Goal: Task Accomplishment & Management: Complete application form

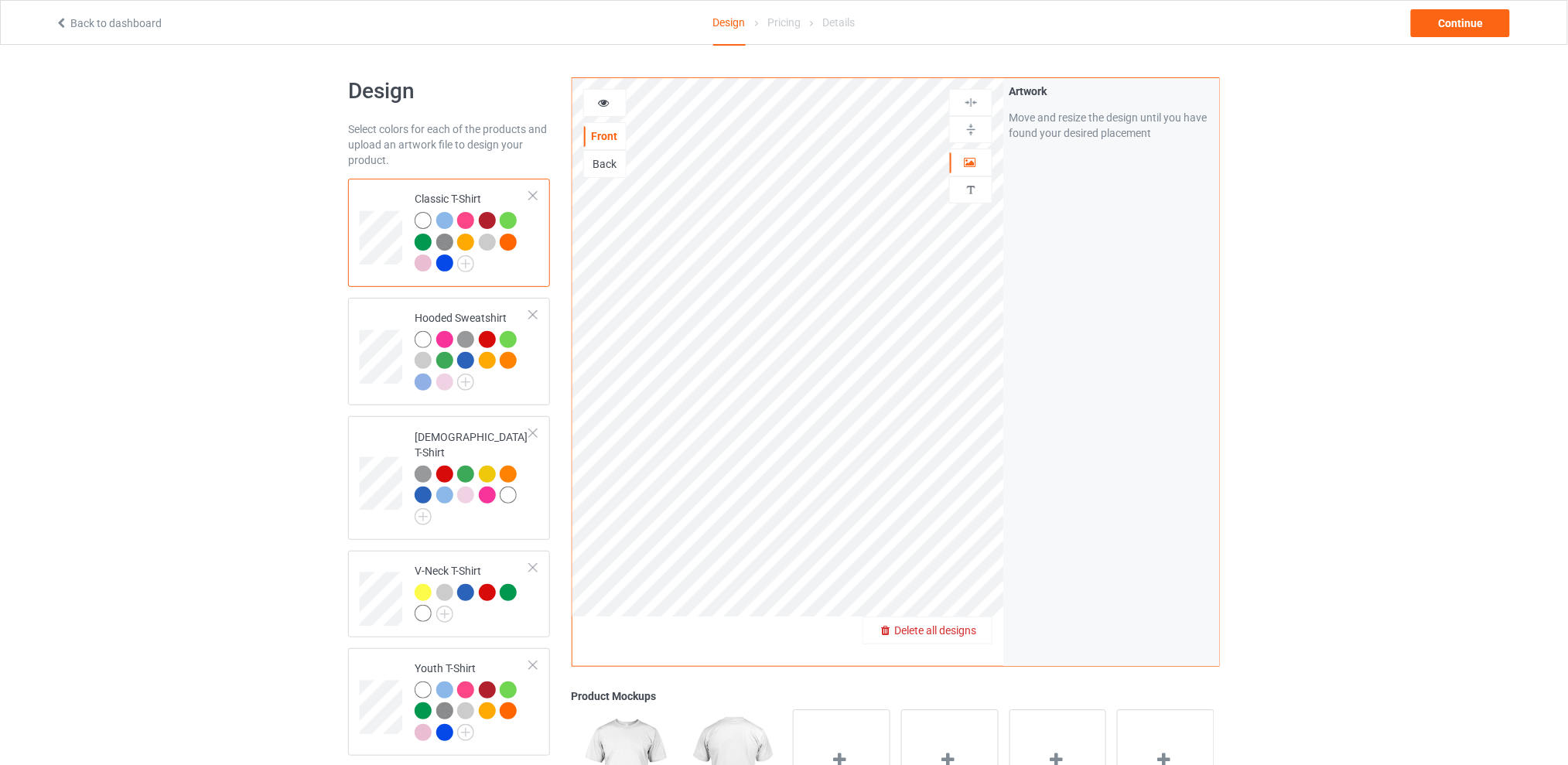
click at [956, 630] on span "Delete all designs" at bounding box center [936, 629] width 82 height 12
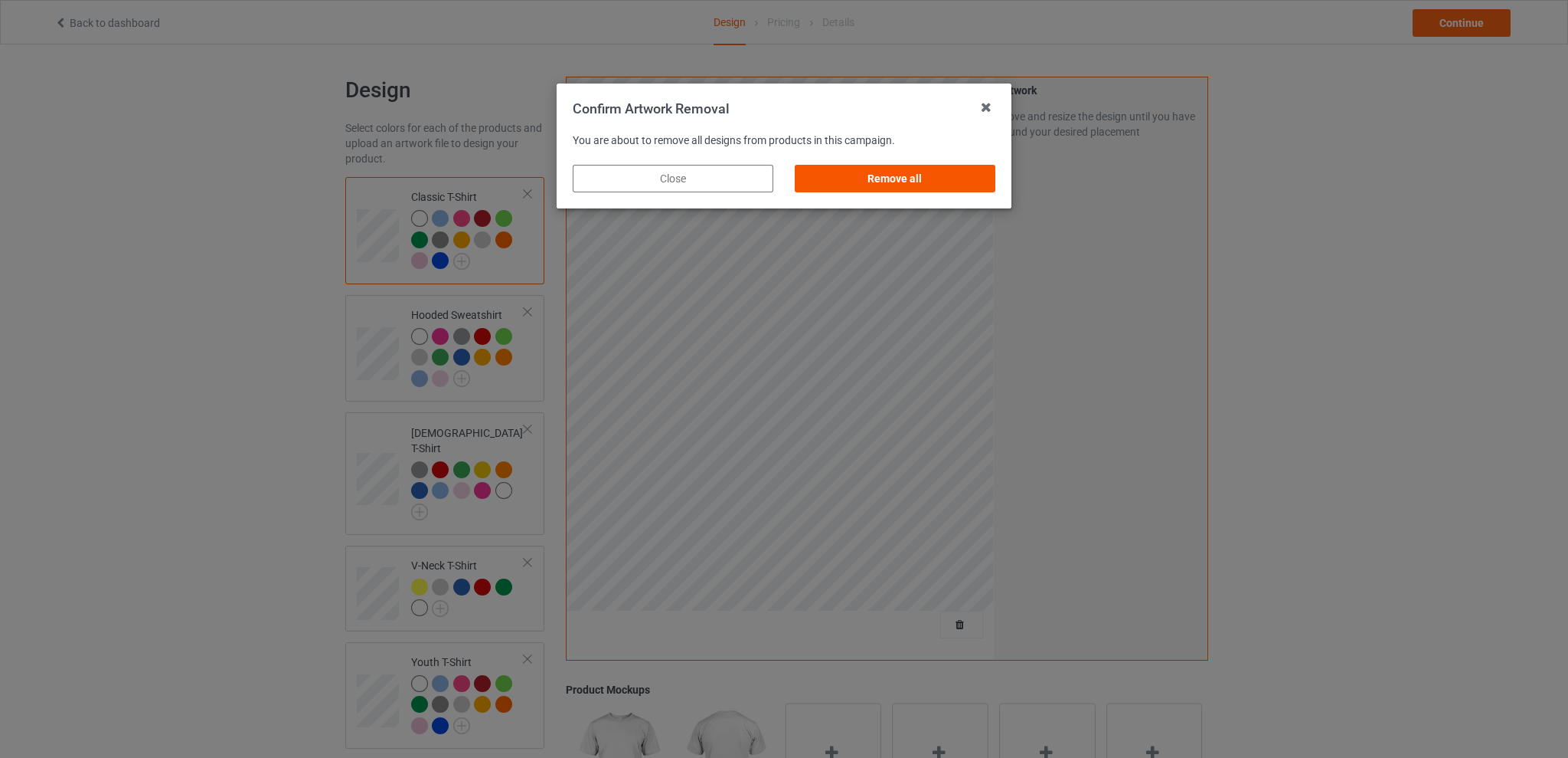
click at [886, 178] on div "Remove all" at bounding box center [895, 178] width 201 height 27
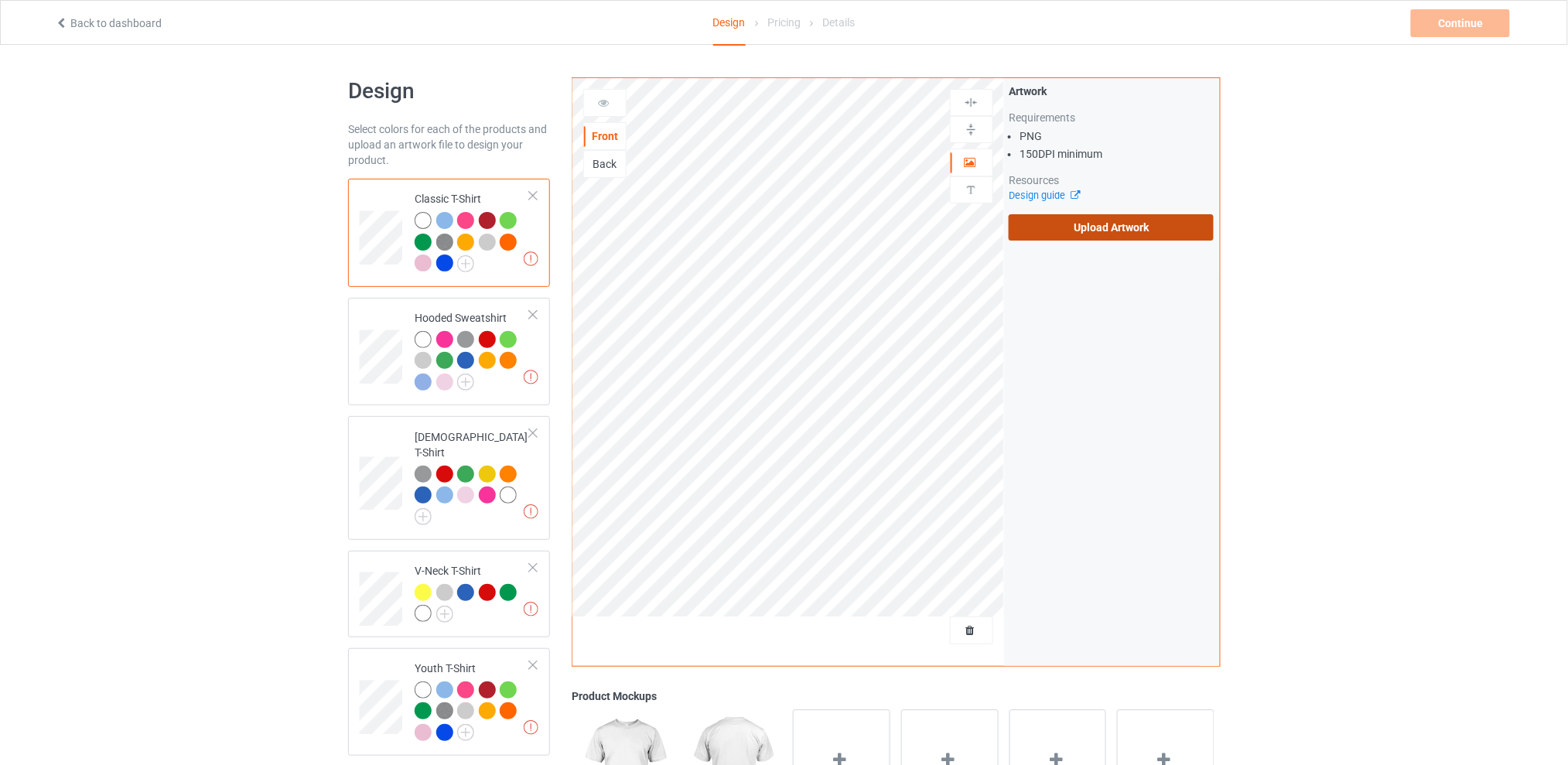
click at [1080, 228] on label "Upload Artwork" at bounding box center [1111, 227] width 205 height 27
click at [0, 0] on input "Upload Artwork" at bounding box center [0, 0] width 0 height 0
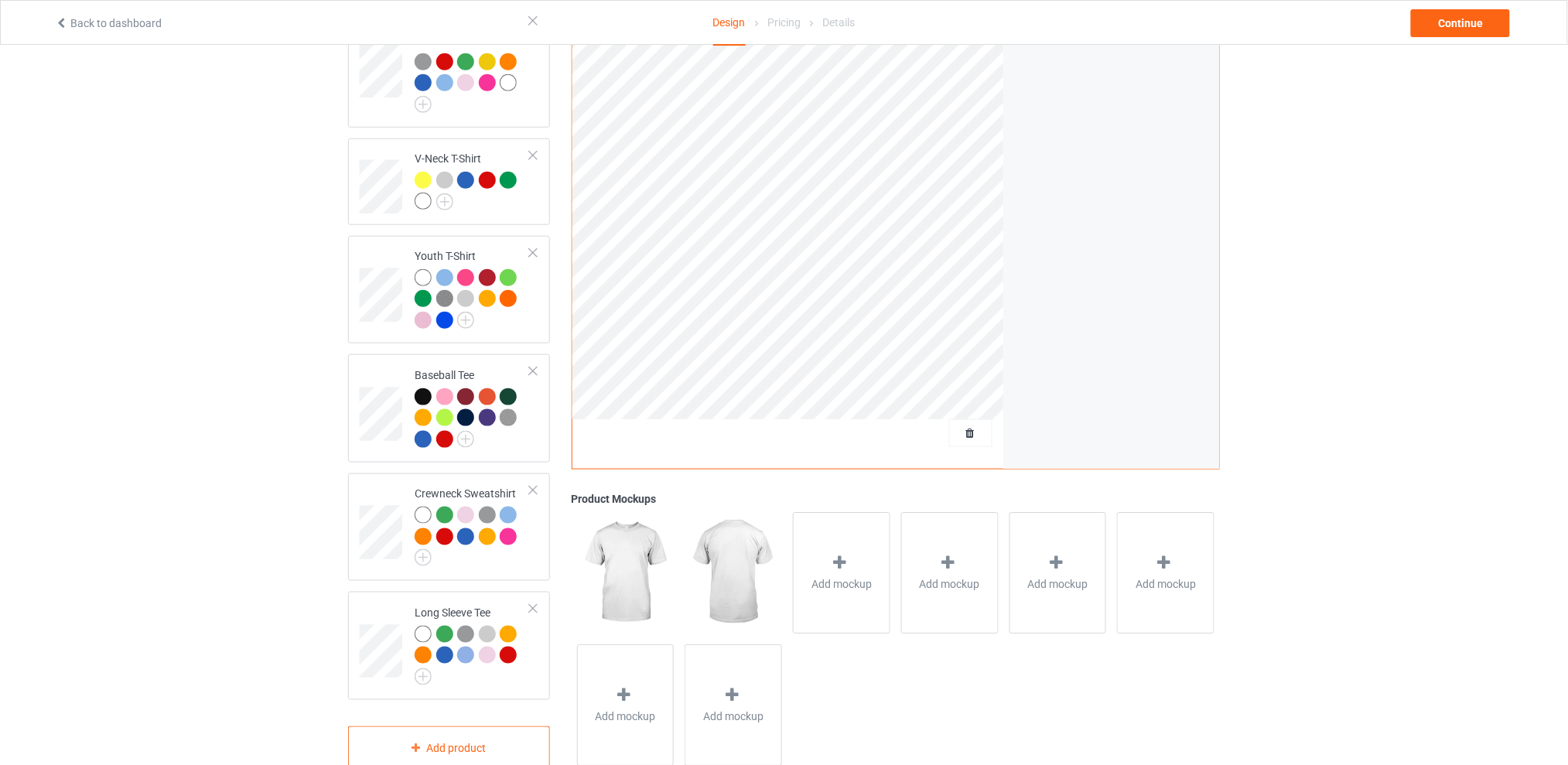
scroll to position [102, 0]
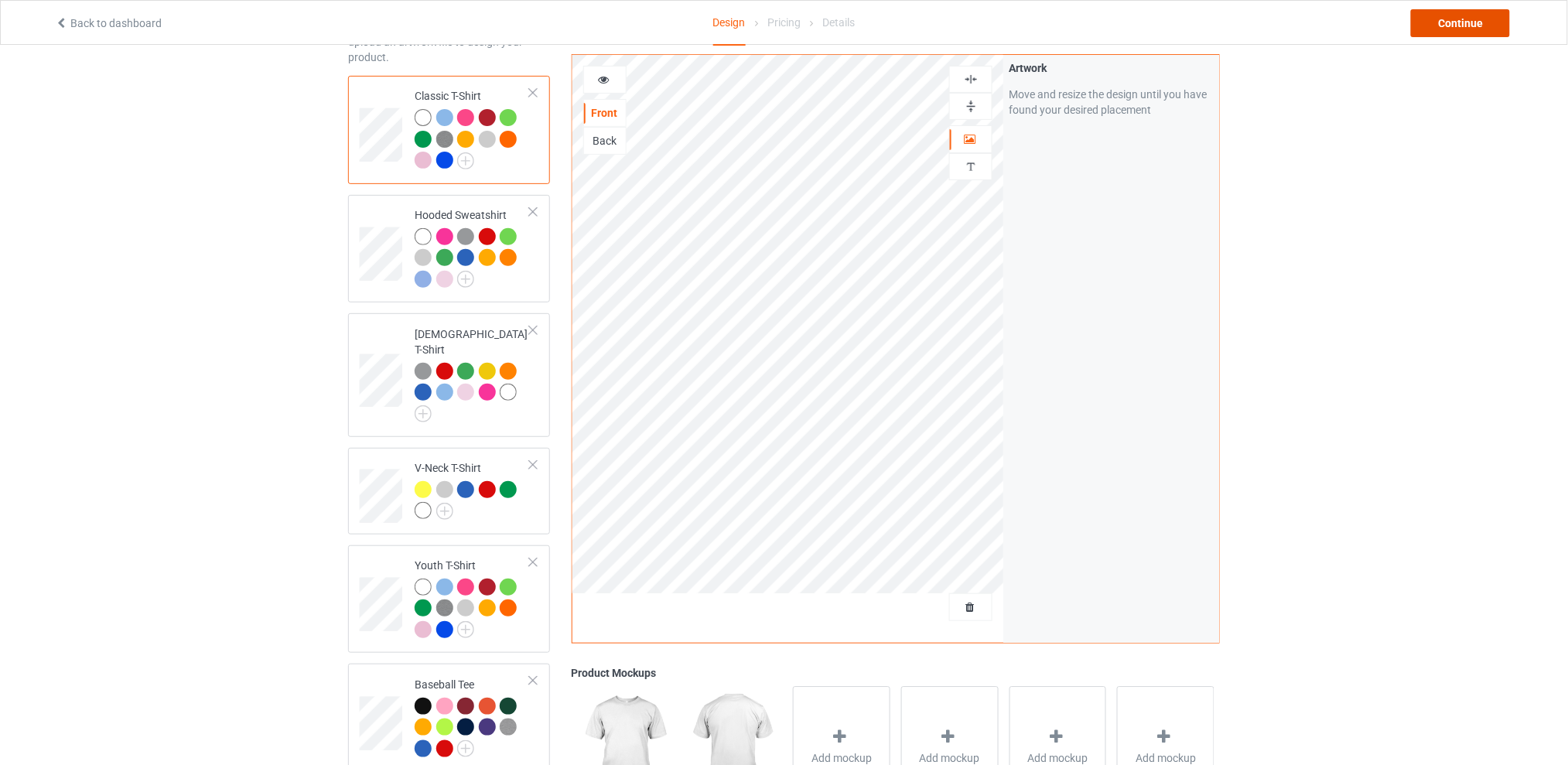
click at [1478, 16] on div "Continue" at bounding box center [1461, 23] width 99 height 27
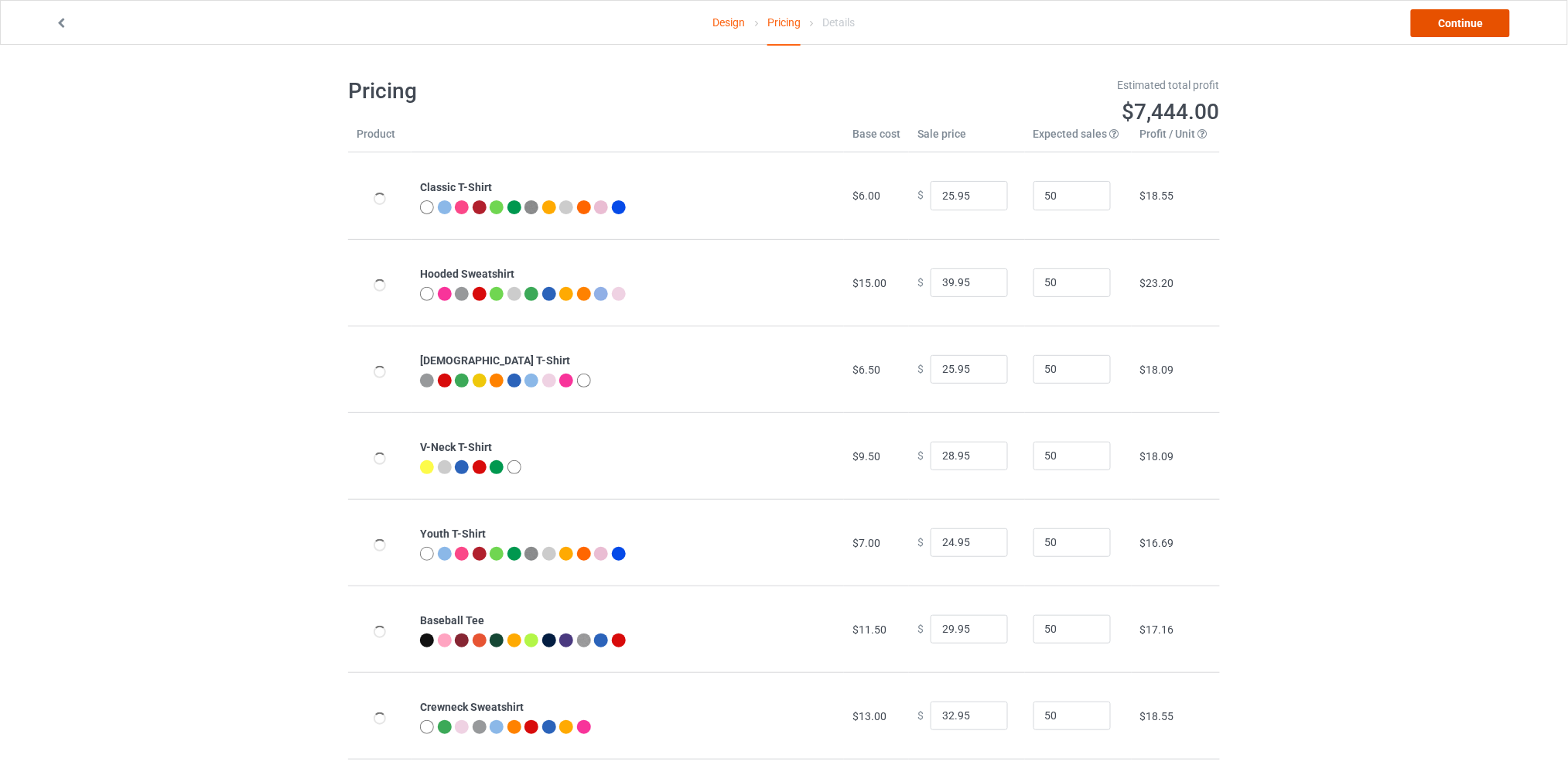
click at [1457, 19] on link "Continue" at bounding box center [1461, 23] width 99 height 27
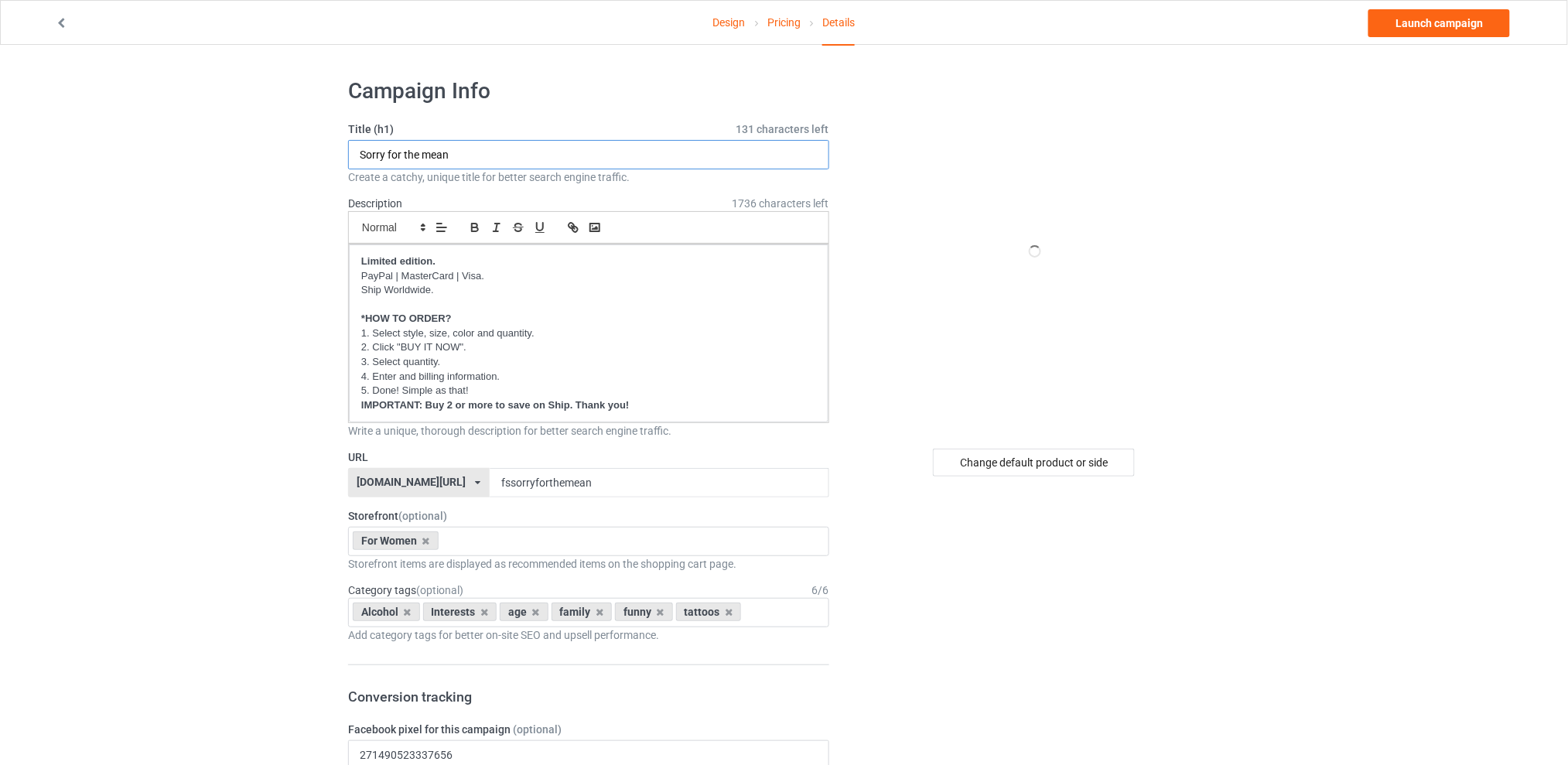
drag, startPoint x: 487, startPoint y: 157, endPoint x: 244, endPoint y: 164, distance: 243.1
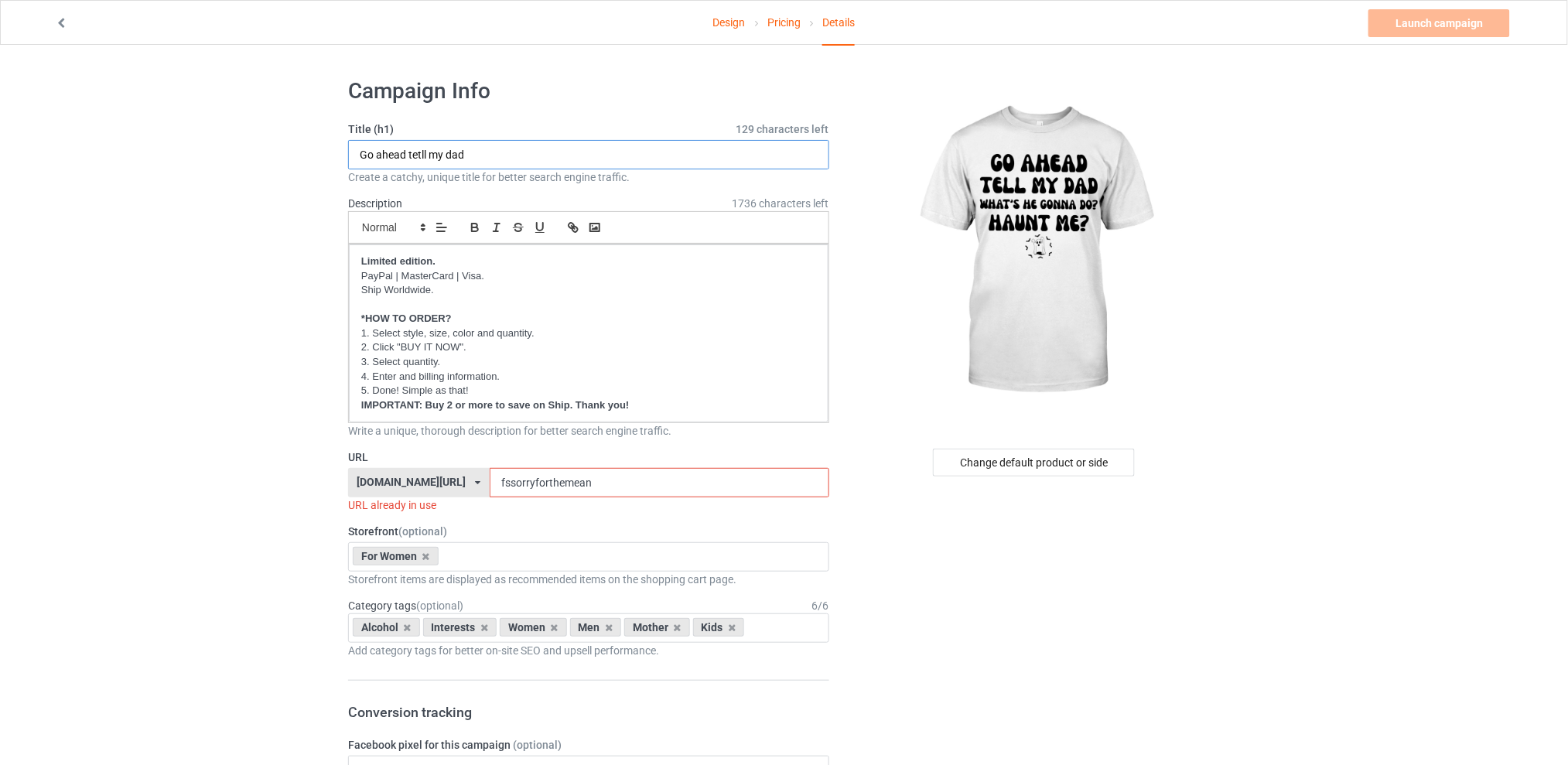
click at [425, 153] on input "Go ahead tetll my dad" at bounding box center [589, 154] width 481 height 29
type input "Go ahead tell my dad"
drag, startPoint x: 626, startPoint y: 481, endPoint x: 485, endPoint y: 486, distance: 141.1
click at [485, 486] on div "[DOMAIN_NAME][URL] [DOMAIN_NAME][URL] [DOMAIN_NAME][URL] [DOMAIN_NAME][URL] 5d7…" at bounding box center [589, 483] width 481 height 29
click at [577, 483] on input "fsgoahead" at bounding box center [659, 483] width 339 height 29
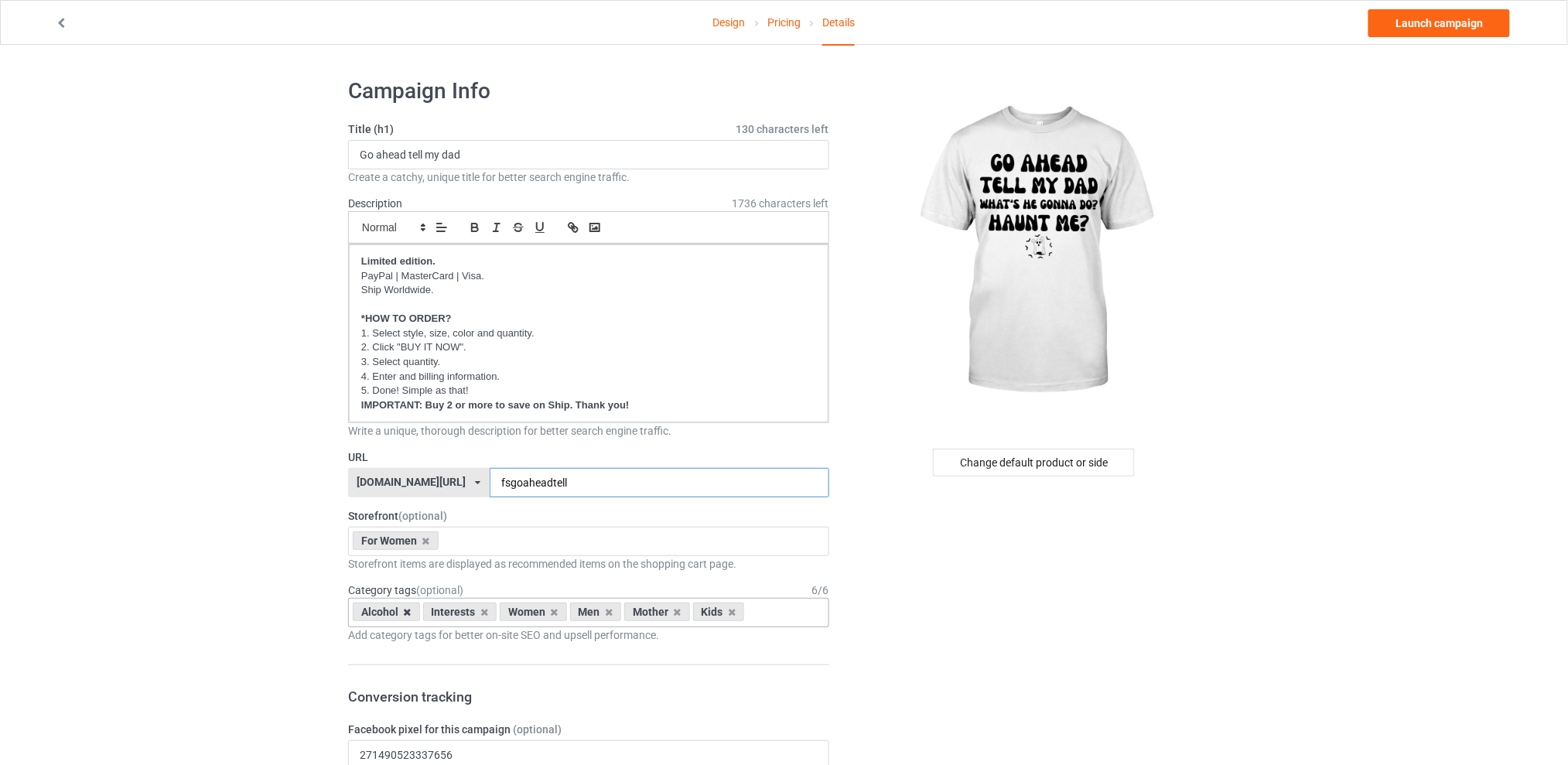
type input "fsgoaheadtell"
click at [409, 612] on icon at bounding box center [408, 612] width 8 height 10
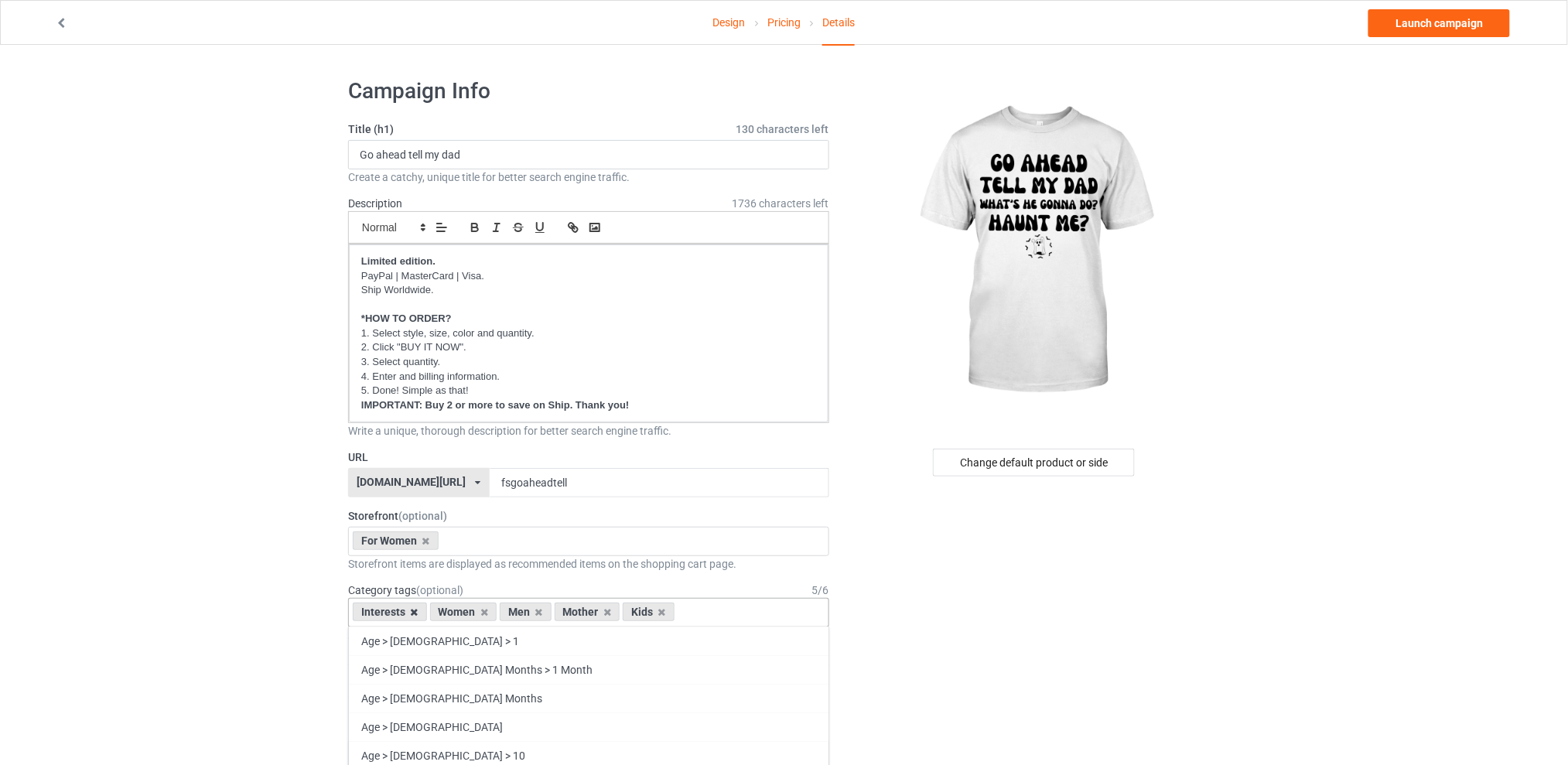
click at [411, 612] on icon at bounding box center [415, 612] width 8 height 10
click at [462, 615] on icon at bounding box center [462, 612] width 8 height 10
click at [473, 615] on icon at bounding box center [476, 612] width 8 height 10
click at [462, 610] on icon at bounding box center [462, 612] width 8 height 10
click at [978, 465] on div "Change default product or side" at bounding box center [1034, 462] width 202 height 27
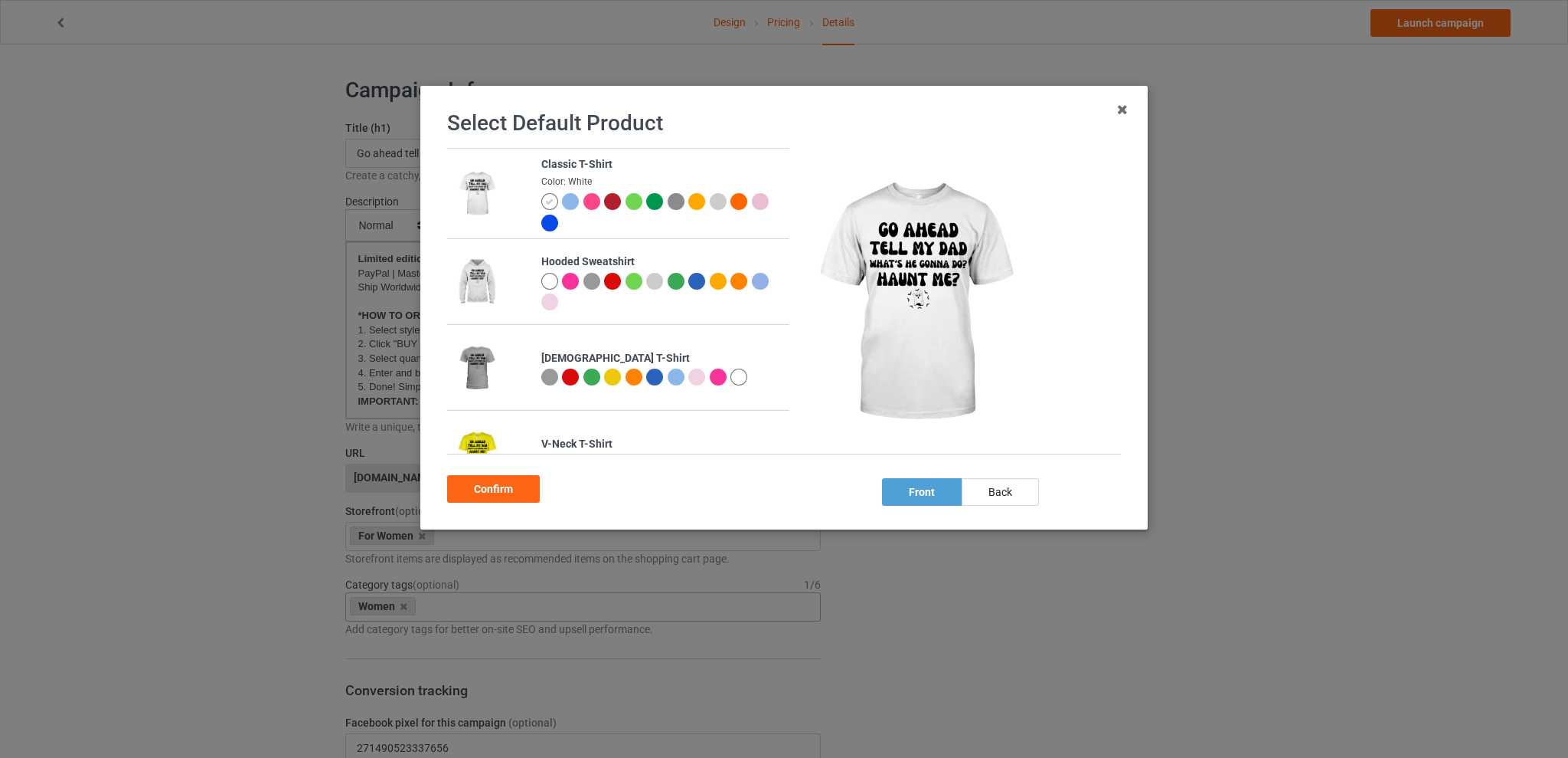
click at [670, 377] on div at bounding box center [675, 377] width 17 height 17
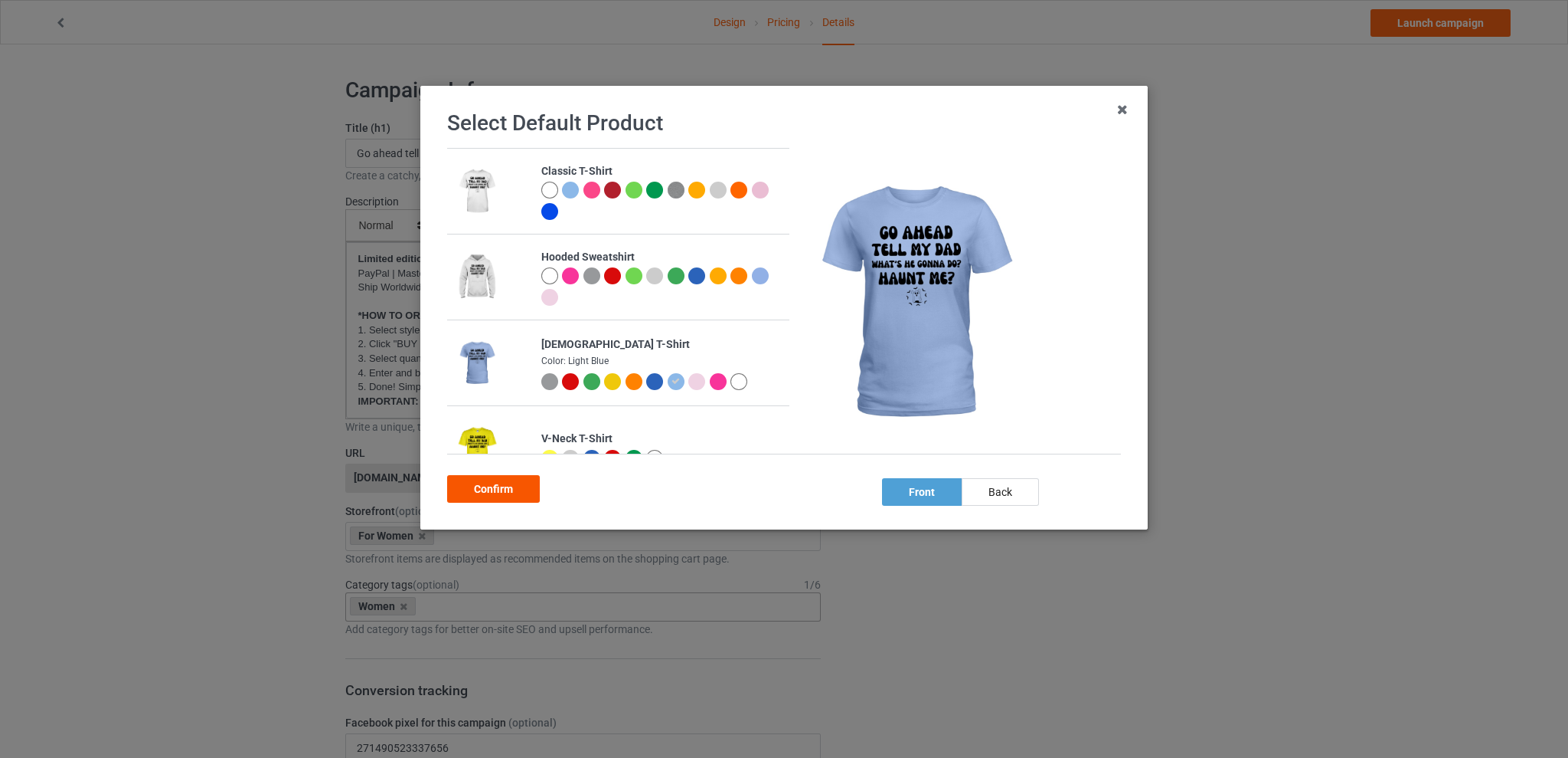
click at [479, 494] on div "Confirm" at bounding box center [494, 489] width 93 height 27
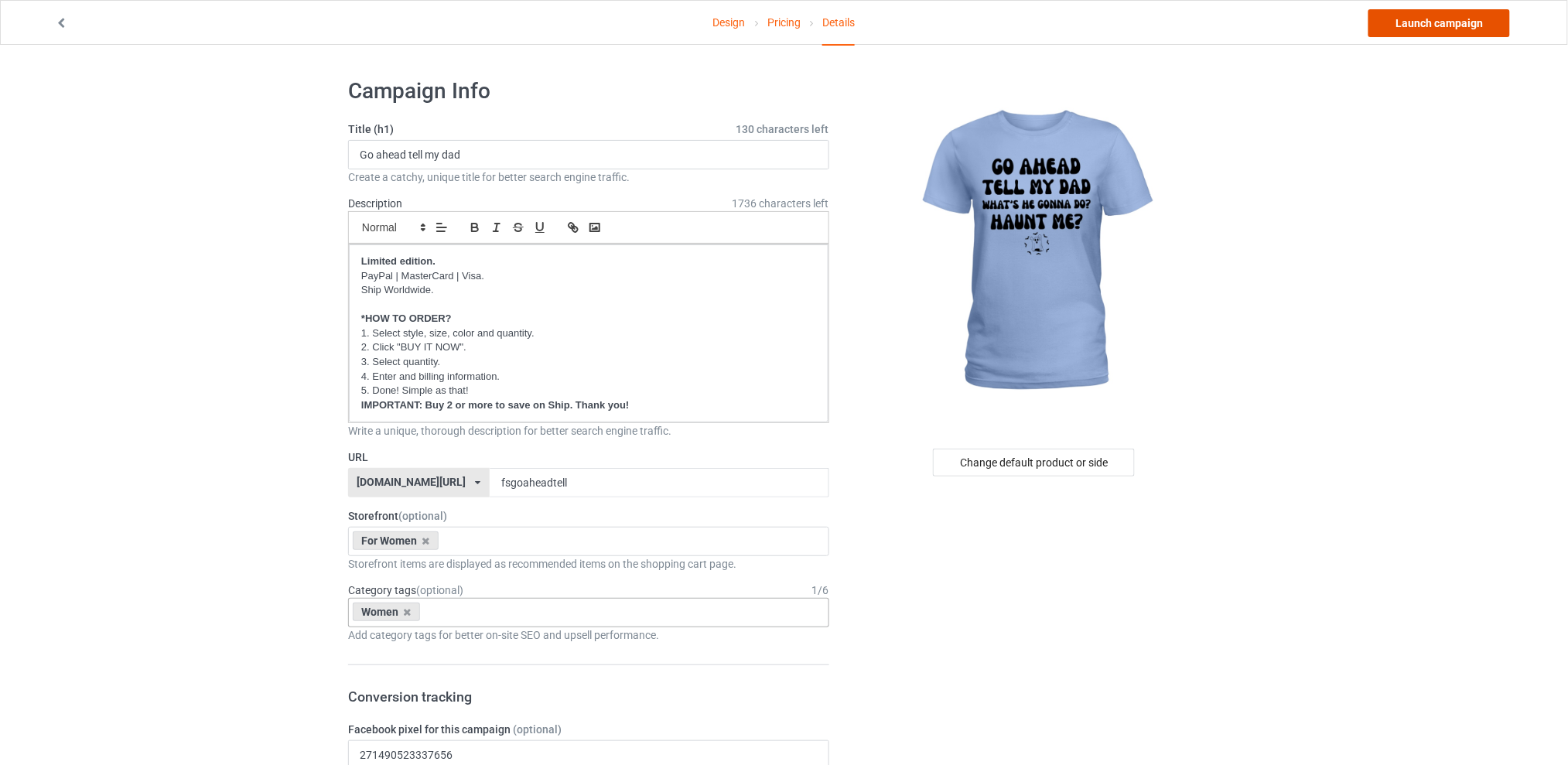
click at [1417, 23] on link "Launch campaign" at bounding box center [1439, 23] width 141 height 27
